Goal: Task Accomplishment & Management: Complete application form

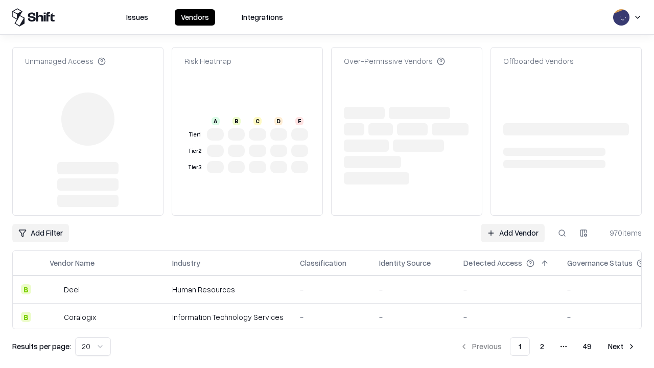
click at [512, 224] on link "Add Vendor" at bounding box center [513, 233] width 64 height 18
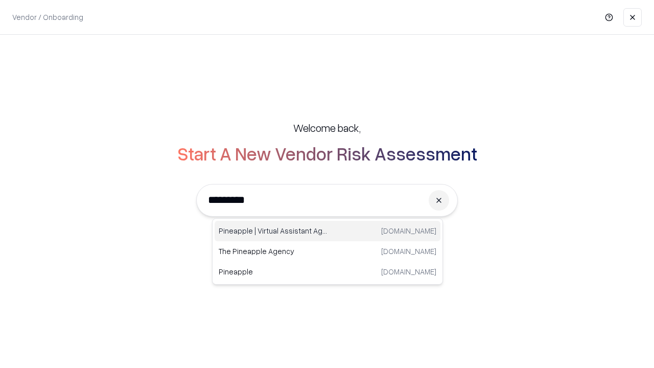
click at [327, 231] on div "Pineapple | Virtual Assistant Agency [DOMAIN_NAME]" at bounding box center [328, 231] width 226 height 20
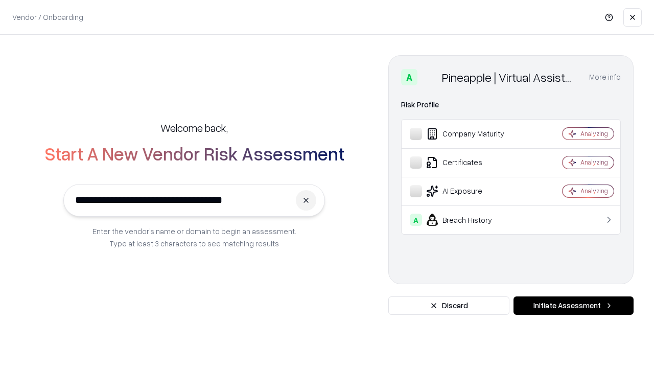
type input "**********"
click at [573, 306] on button "Initiate Assessment" at bounding box center [573, 305] width 120 height 18
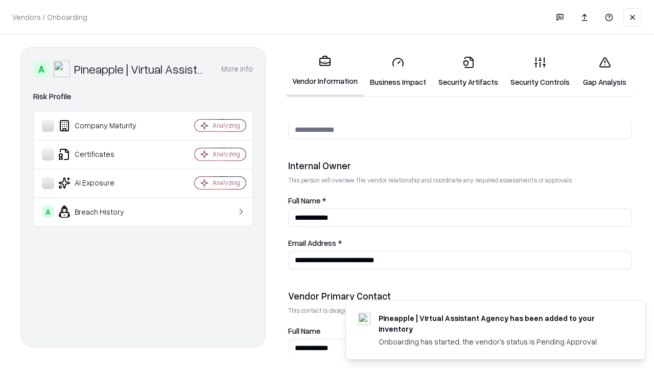
scroll to position [529, 0]
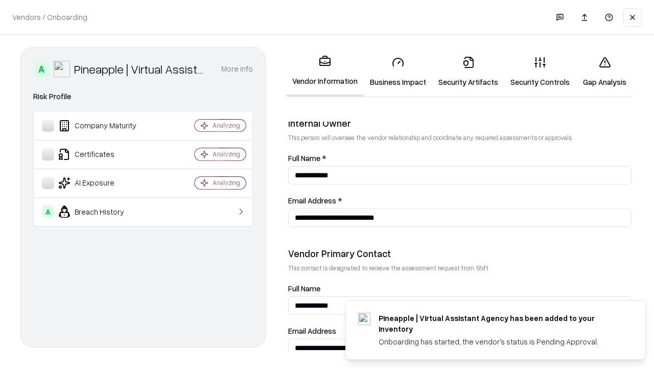
click at [398, 72] on link "Business Impact" at bounding box center [398, 72] width 68 height 48
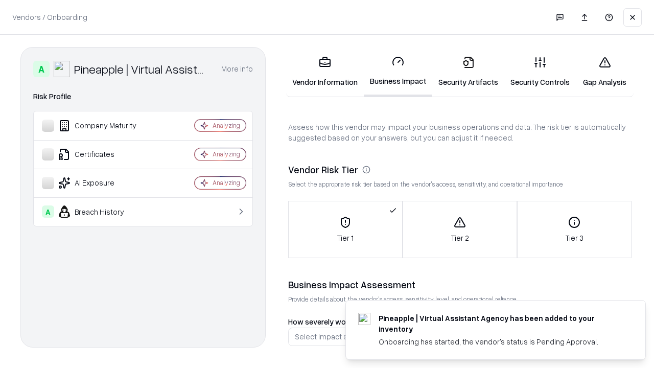
click at [604, 72] on link "Gap Analysis" at bounding box center [605, 72] width 58 height 48
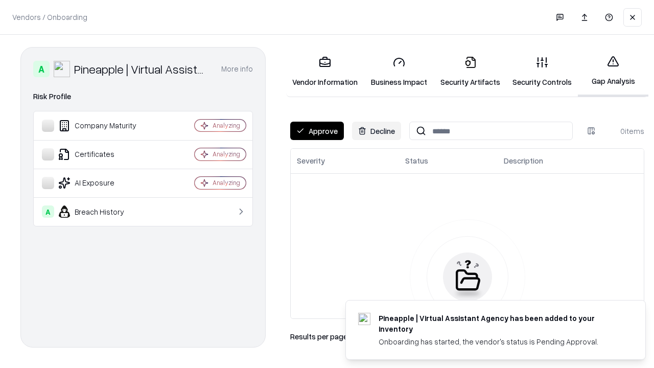
click at [317, 131] on button "Approve" at bounding box center [317, 131] width 54 height 18
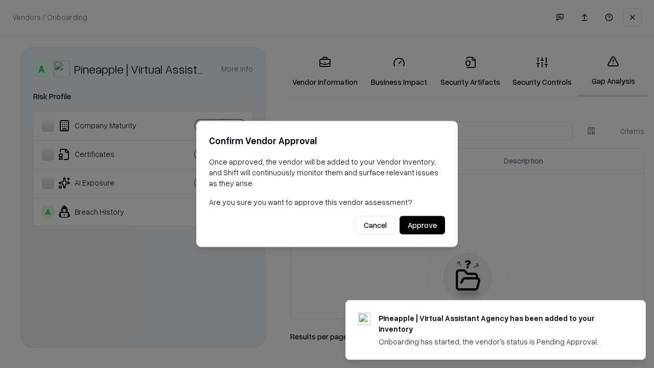
click at [422, 225] on button "Approve" at bounding box center [422, 225] width 45 height 18
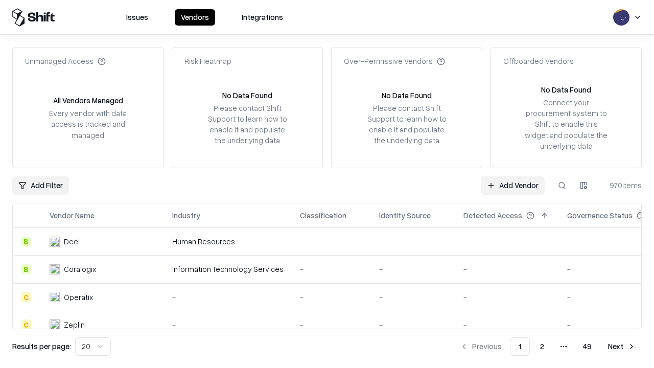
type input "**********"
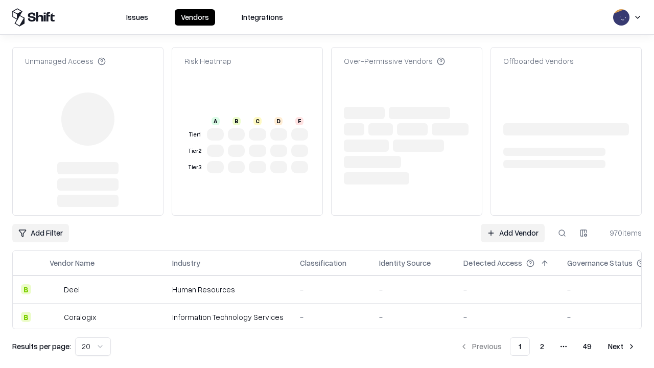
click at [512, 224] on link "Add Vendor" at bounding box center [513, 233] width 64 height 18
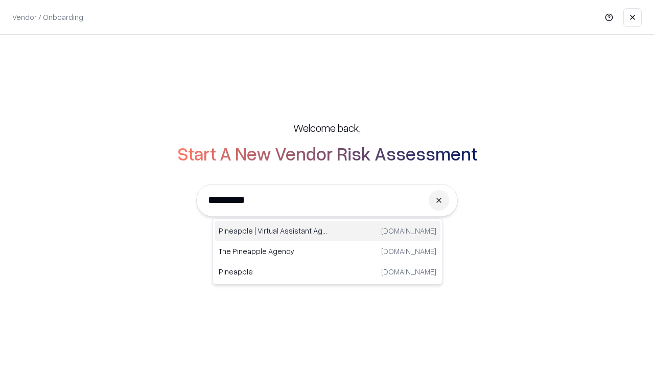
click at [327, 231] on div "Pineapple | Virtual Assistant Agency [DOMAIN_NAME]" at bounding box center [328, 231] width 226 height 20
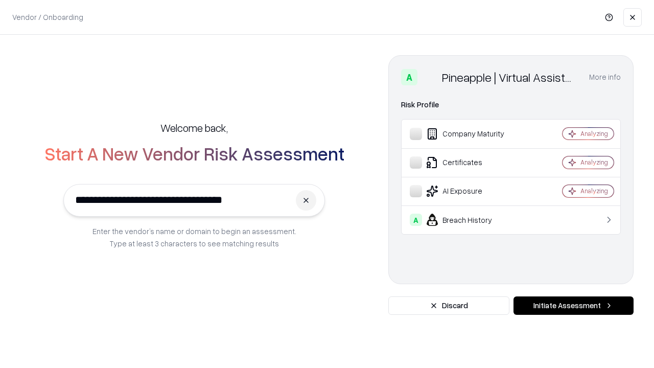
type input "**********"
click at [573, 306] on button "Initiate Assessment" at bounding box center [573, 305] width 120 height 18
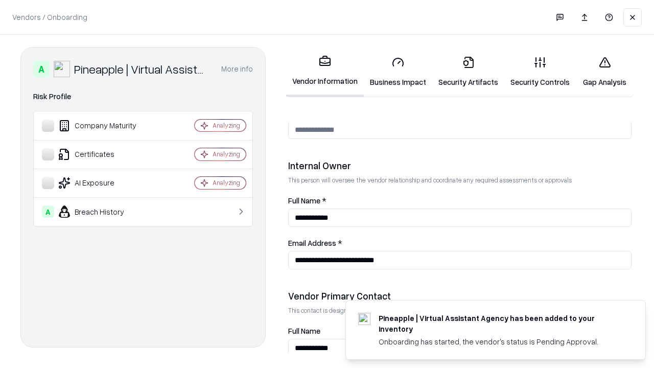
scroll to position [529, 0]
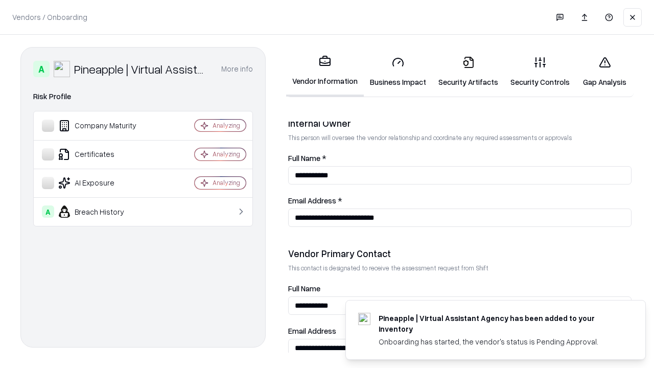
click at [604, 72] on link "Gap Analysis" at bounding box center [605, 72] width 58 height 48
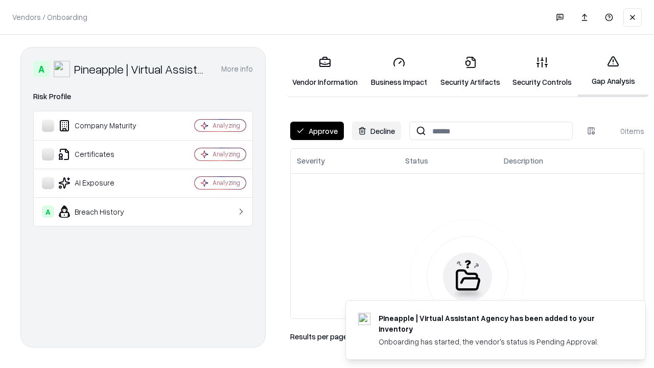
click at [317, 131] on button "Approve" at bounding box center [317, 131] width 54 height 18
